Goal: Information Seeking & Learning: Learn about a topic

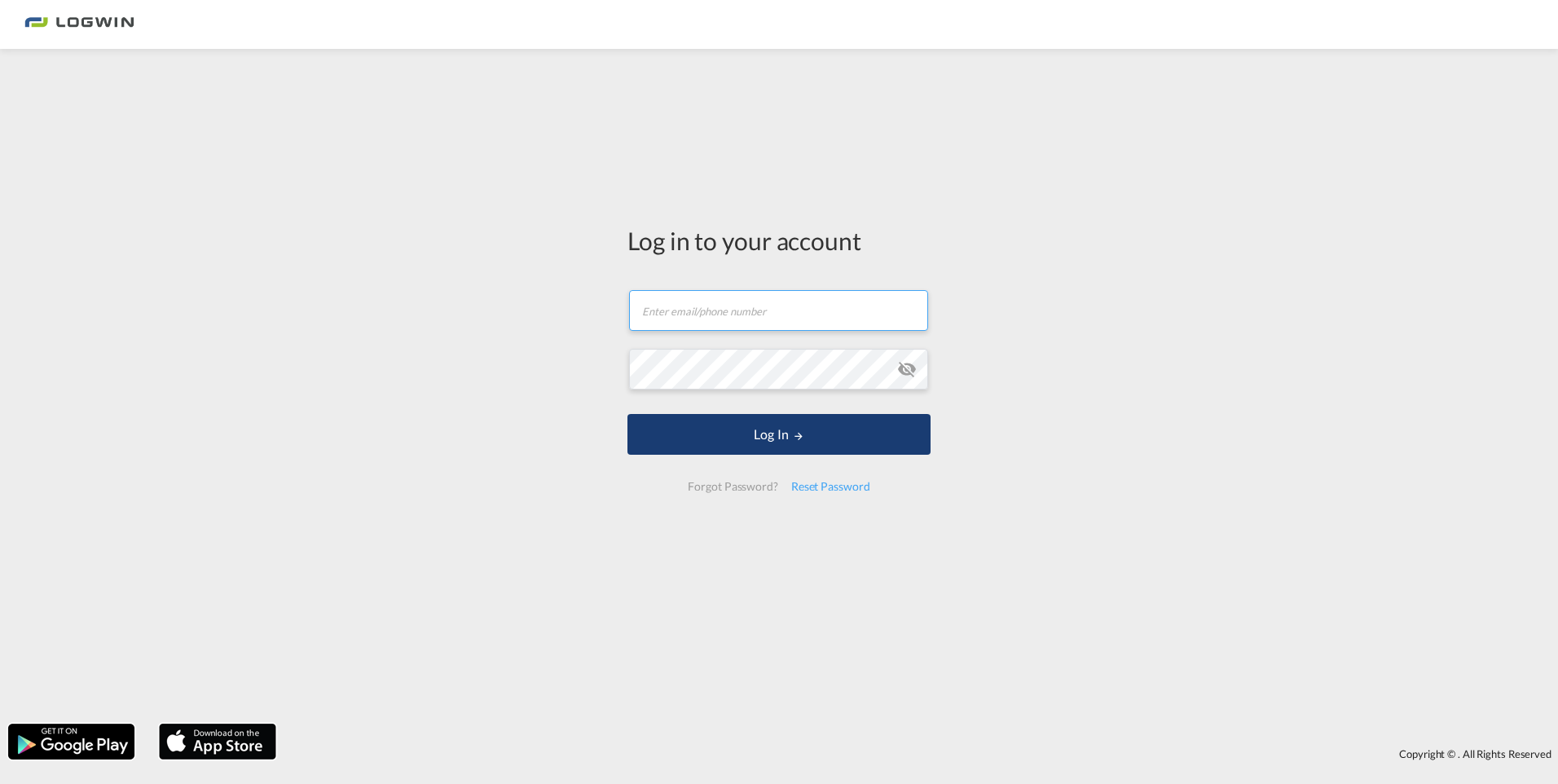
type input "[EMAIL_ADDRESS][DOMAIN_NAME]"
click at [769, 434] on button "Log In" at bounding box center [779, 434] width 304 height 41
